Goal: Check status: Check status

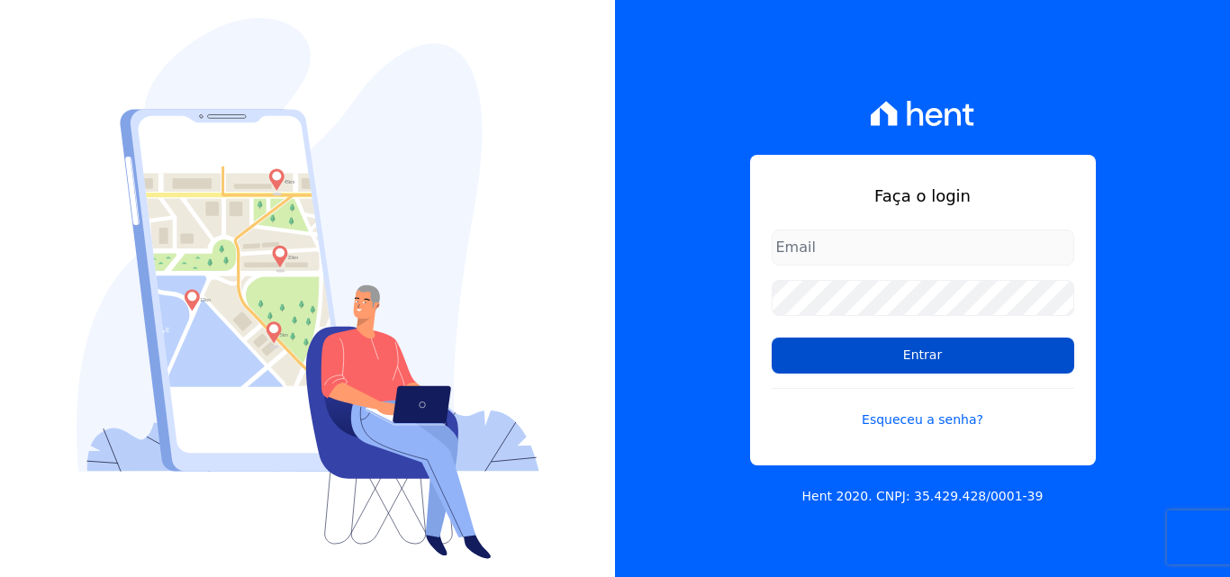
type input "[EMAIL_ADDRESS][DOMAIN_NAME]"
click at [894, 357] on input "Entrar" at bounding box center [923, 356] width 303 height 36
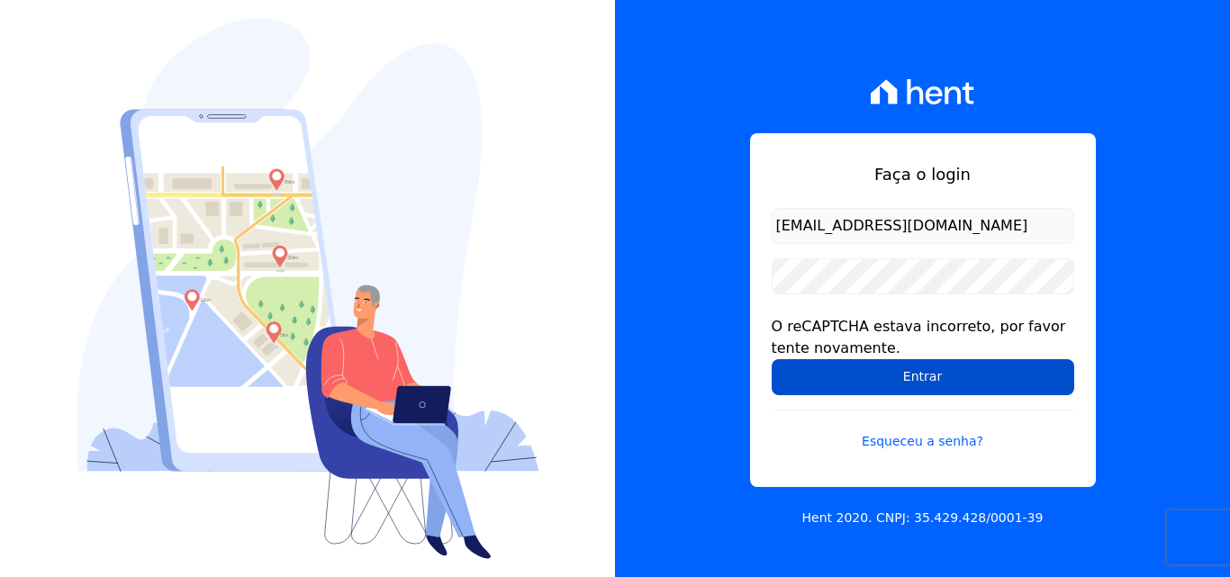
click at [895, 389] on input "Entrar" at bounding box center [923, 377] width 303 height 36
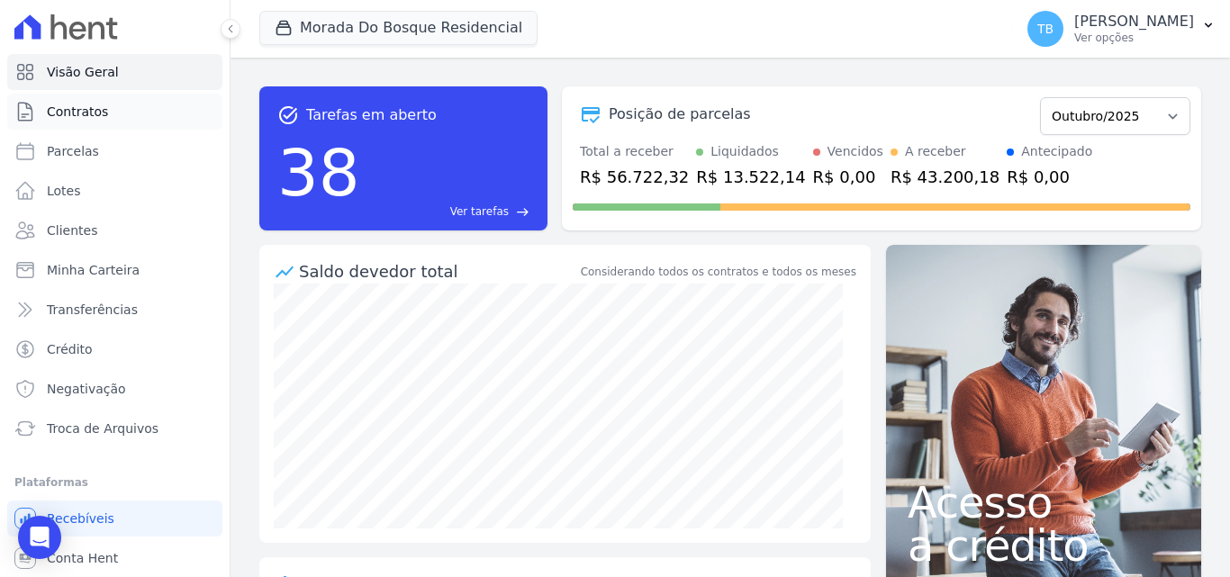
click at [93, 115] on span "Contratos" at bounding box center [77, 112] width 61 height 18
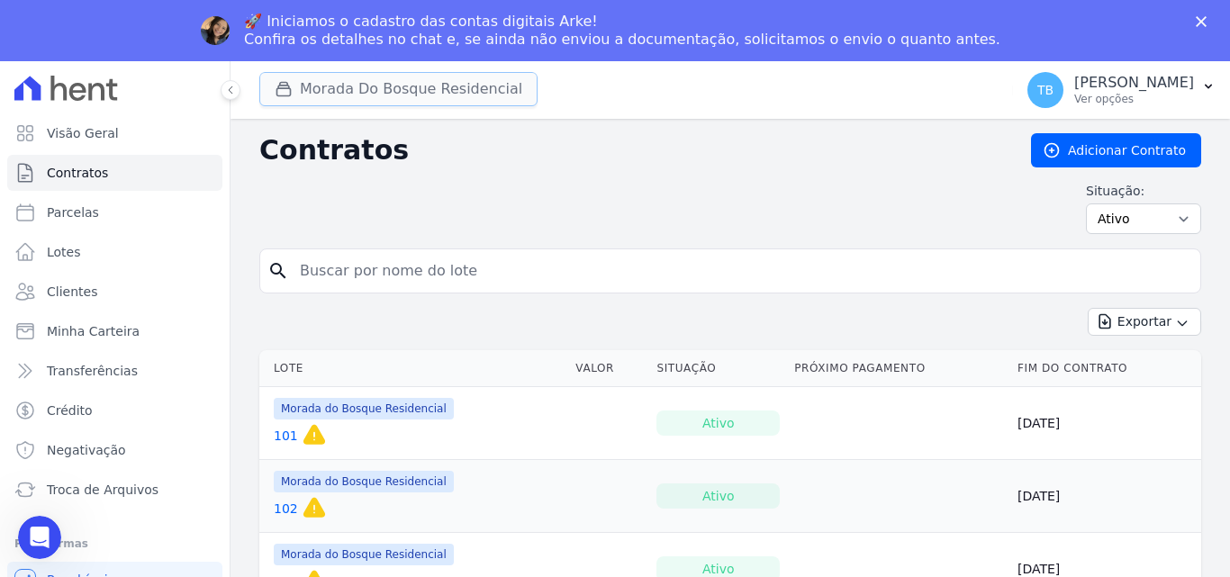
click at [434, 91] on button "Morada Do Bosque Residencial" at bounding box center [398, 89] width 278 height 34
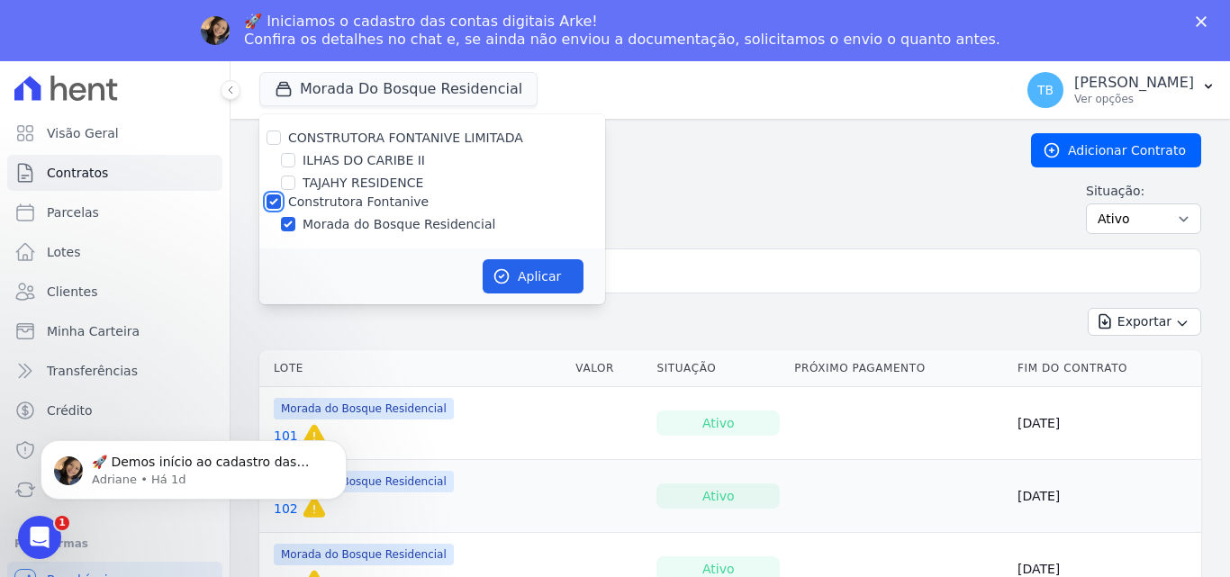
click at [272, 200] on input "Construtora Fontanive" at bounding box center [274, 202] width 14 height 14
checkbox input "false"
drag, startPoint x: 299, startPoint y: 164, endPoint x: 290, endPoint y: 166, distance: 9.2
click at [295, 165] on div "ILHAS DO CARIBE II" at bounding box center [432, 160] width 346 height 19
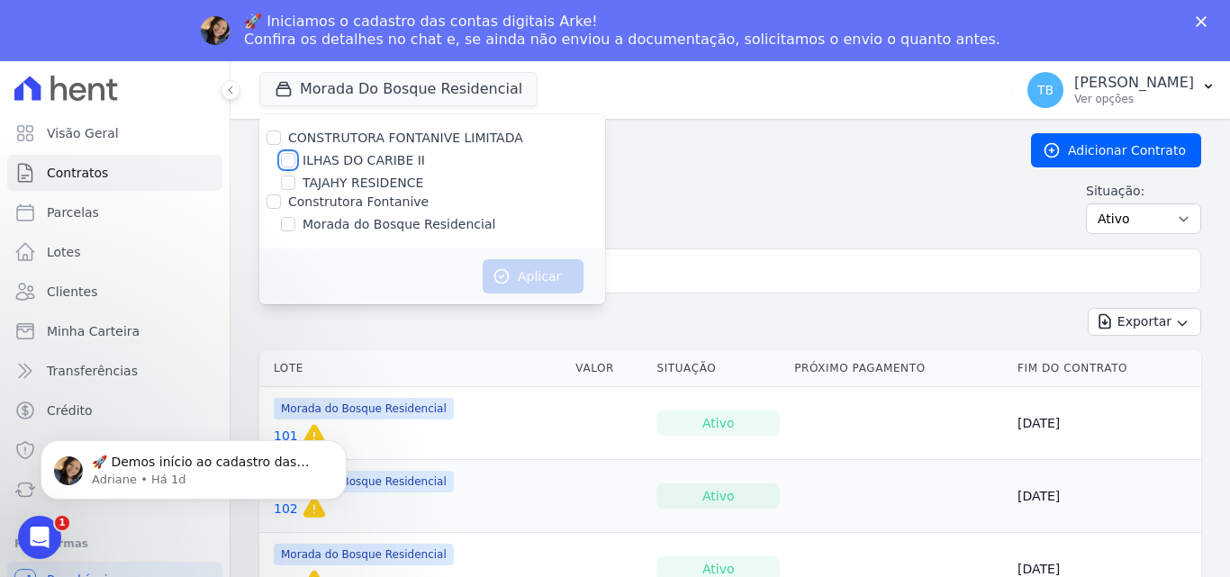
click at [290, 165] on input "ILHAS DO CARIBE II" at bounding box center [288, 160] width 14 height 14
checkbox input "true"
click at [576, 276] on button "Aplicar" at bounding box center [533, 276] width 101 height 34
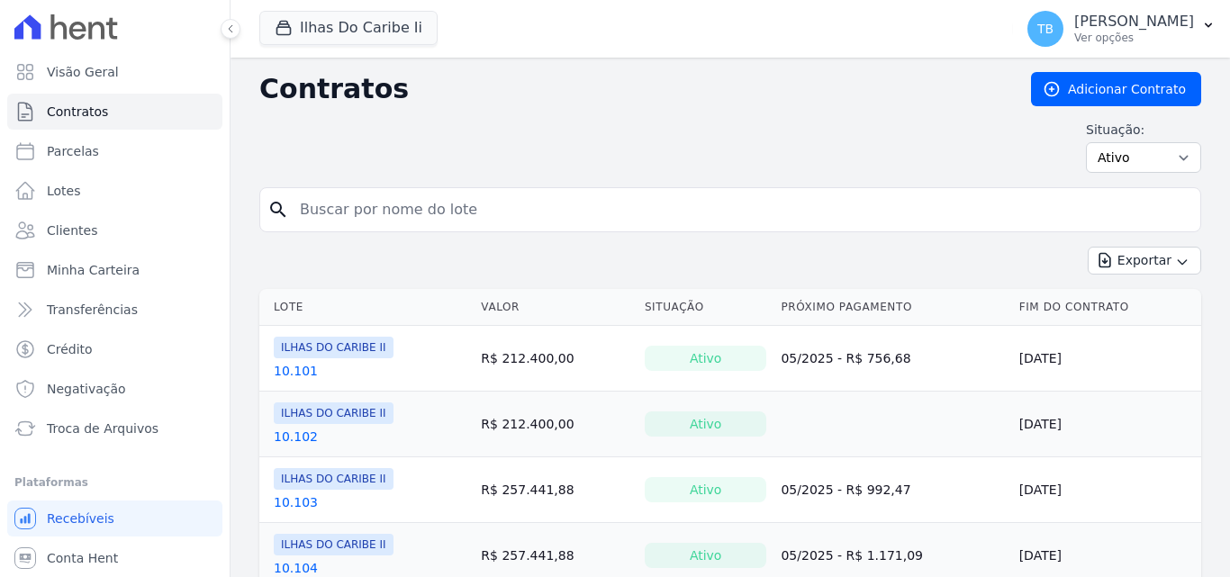
click at [376, 187] on div "Contratos Adicionar Contrato Situação: Ativo Todos Pausado Distratado Rascunho …" at bounding box center [730, 129] width 942 height 115
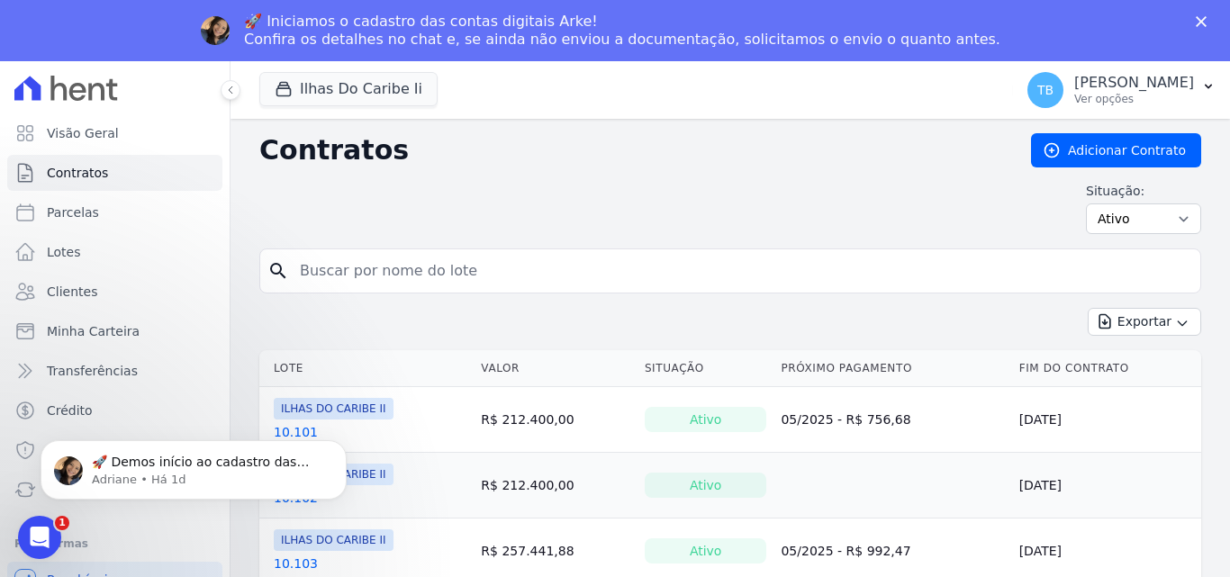
drag, startPoint x: 358, startPoint y: 281, endPoint x: 358, endPoint y: 272, distance: 9.1
click at [358, 275] on input "search" at bounding box center [741, 271] width 904 height 36
click at [359, 260] on input "search" at bounding box center [741, 271] width 904 height 36
type input "10101"
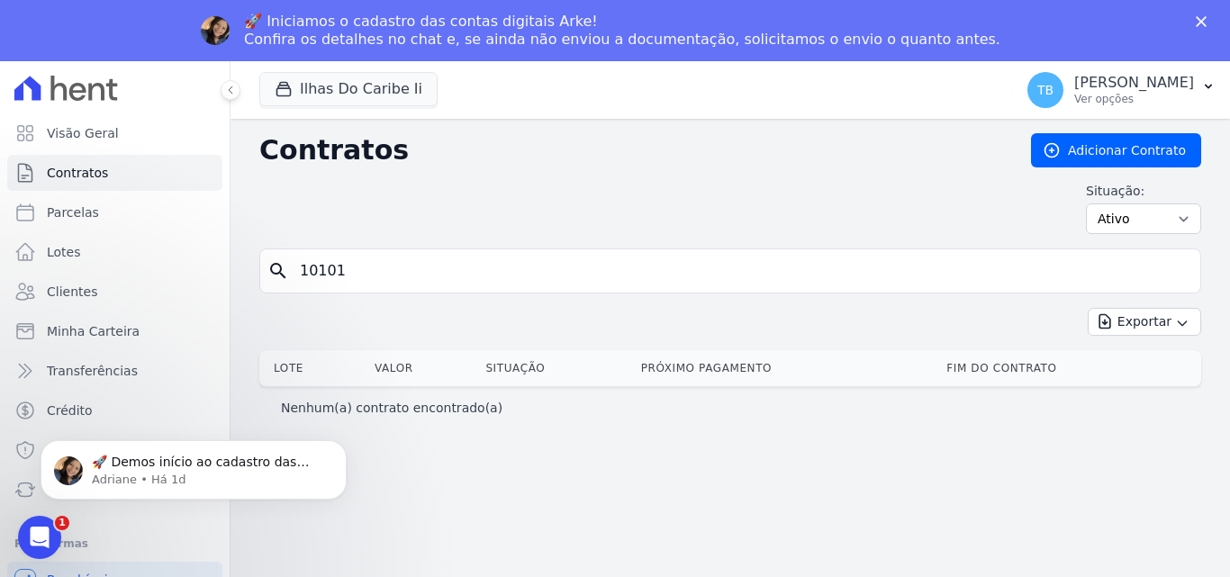
drag, startPoint x: 313, startPoint y: 276, endPoint x: 327, endPoint y: 275, distance: 13.5
click at [314, 276] on input "10101" at bounding box center [741, 271] width 904 height 36
type input "10.101"
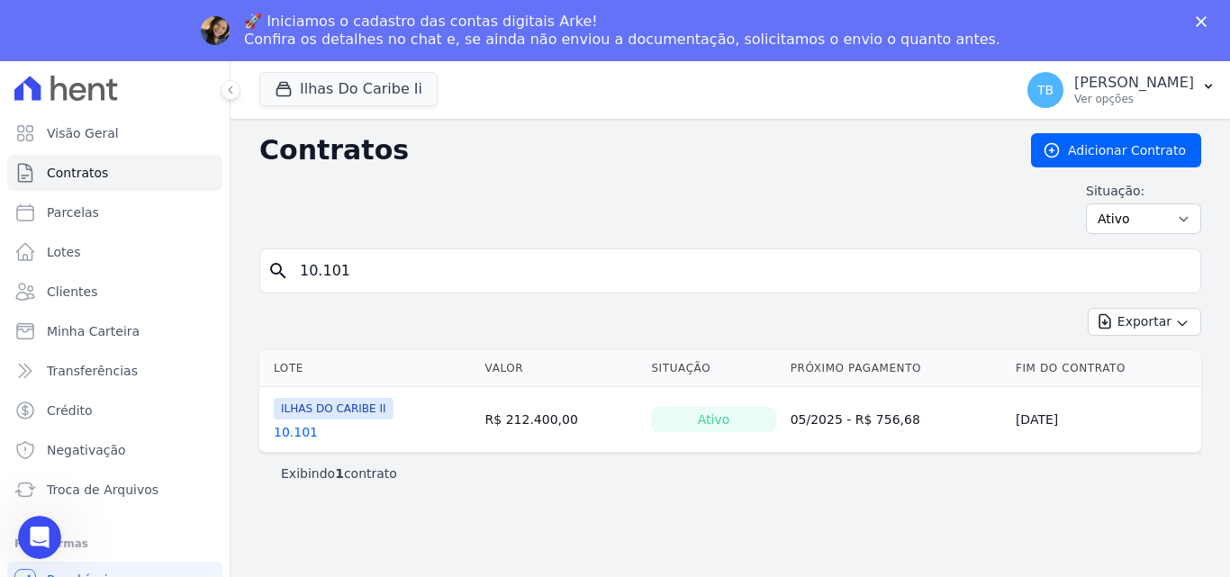
click at [284, 371] on th "Lote" at bounding box center [368, 368] width 219 height 37
click at [291, 438] on link "10.101" at bounding box center [296, 432] width 44 height 18
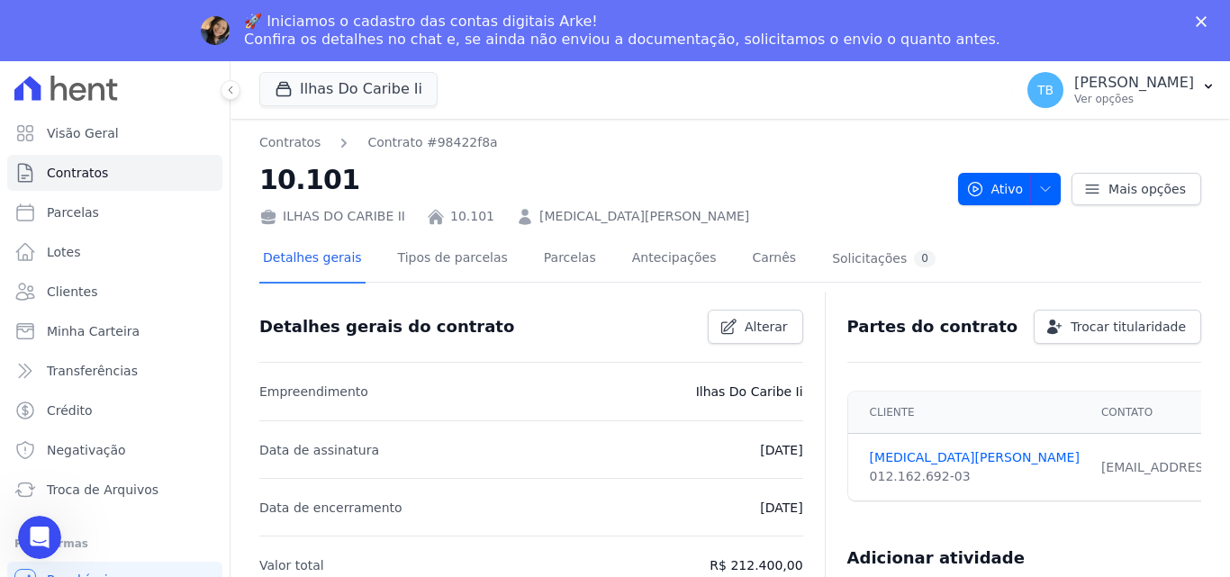
click at [537, 195] on h2 "10.101" at bounding box center [601, 179] width 684 height 41
click at [540, 261] on link "Parcelas" at bounding box center [569, 260] width 59 height 48
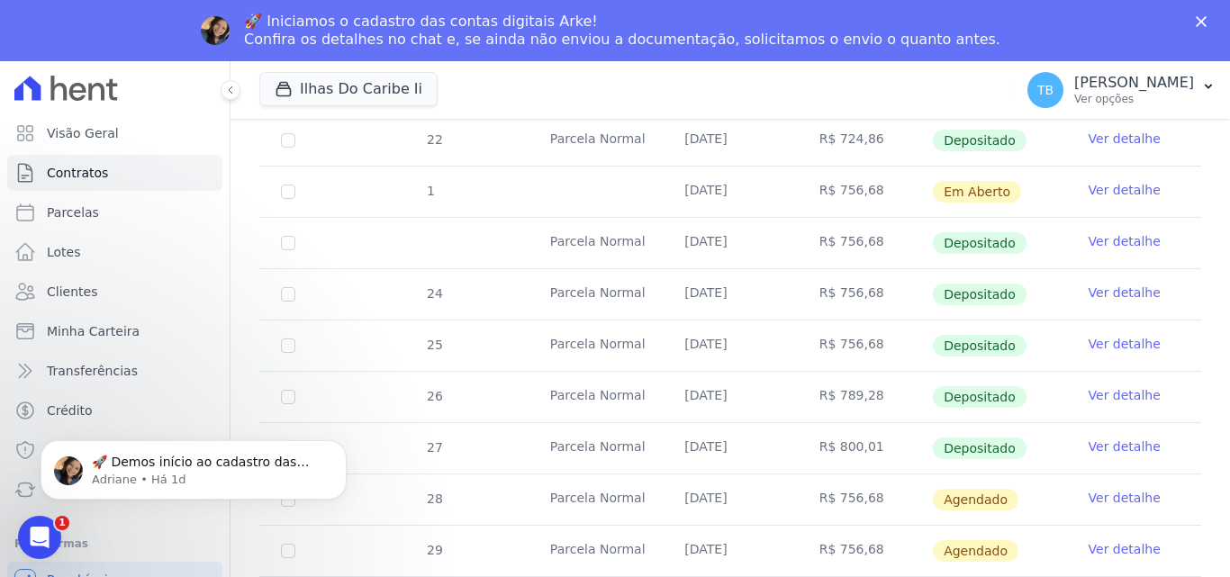
click at [1092, 438] on link "Ver detalhe" at bounding box center [1125, 447] width 72 height 18
